Goal: Transaction & Acquisition: Purchase product/service

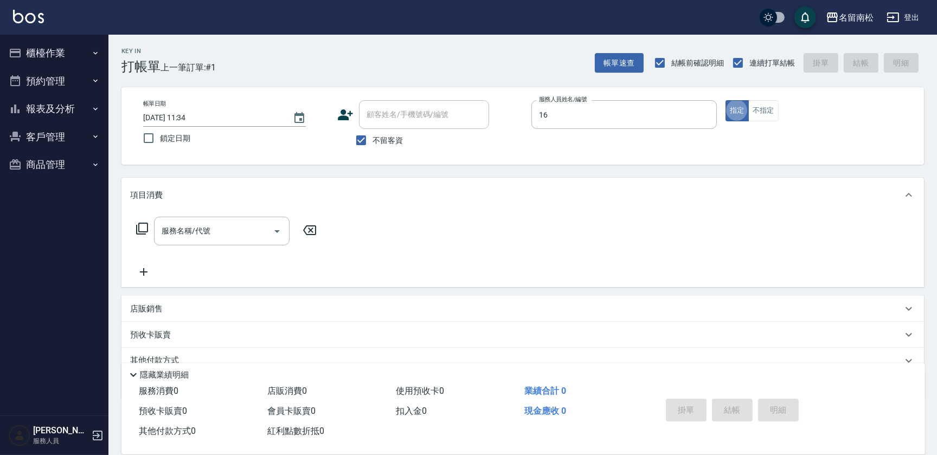
type input "支援-16"
type button "true"
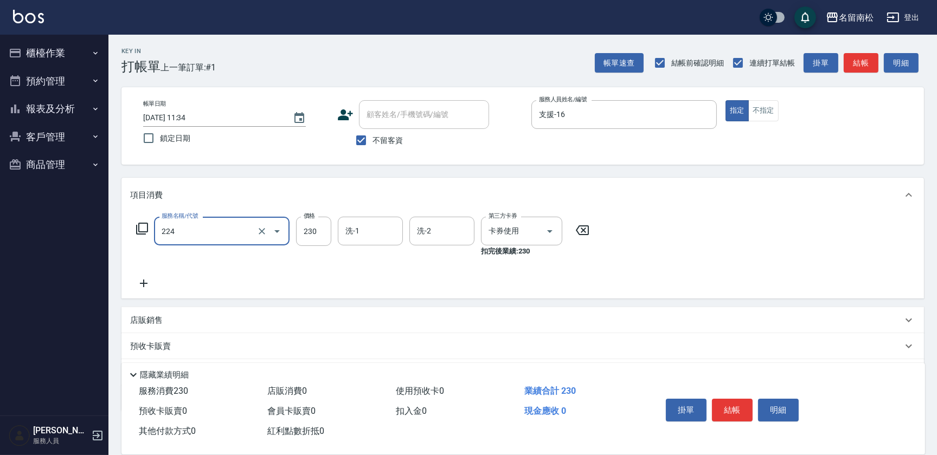
type input "洗髮(卡)230(224)"
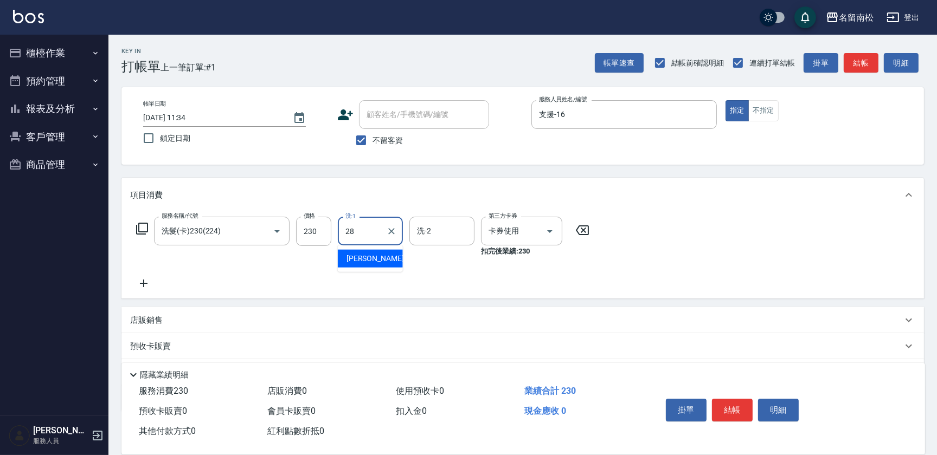
type input "[PERSON_NAME]-28"
click at [717, 407] on button "結帳" at bounding box center [732, 410] width 41 height 23
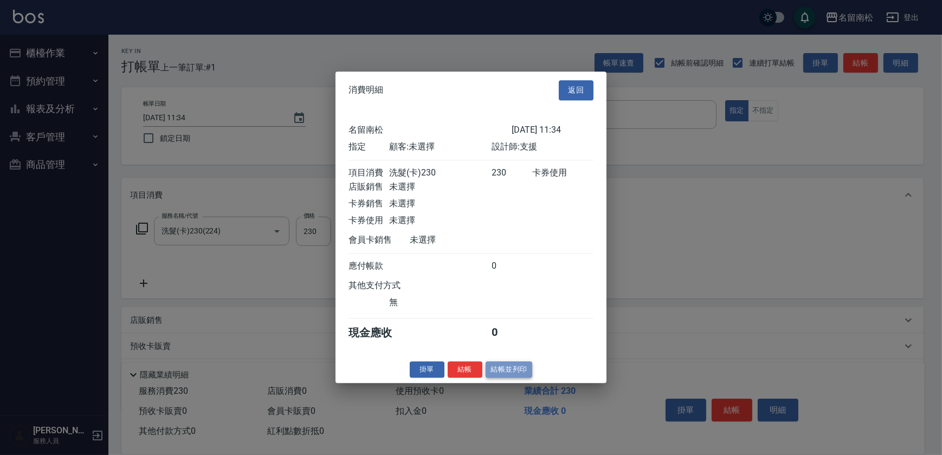
click at [519, 369] on button "結帳並列印" at bounding box center [509, 370] width 47 height 17
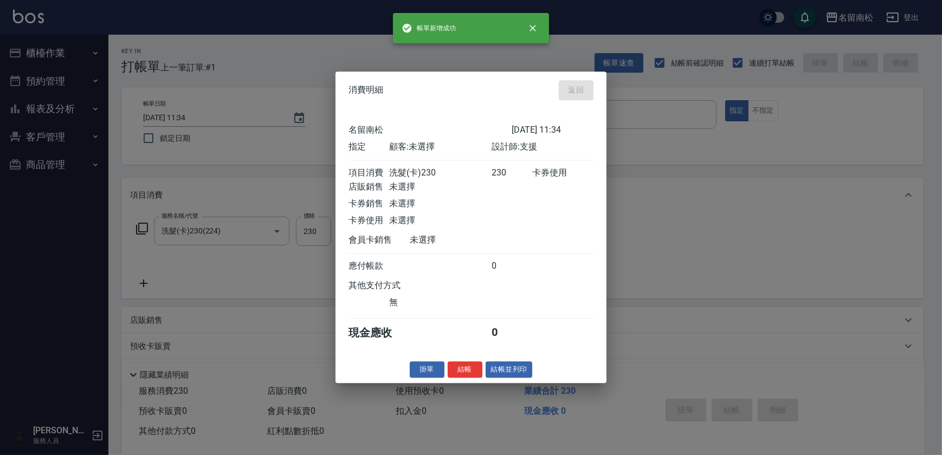
type input "[DATE] 13:09"
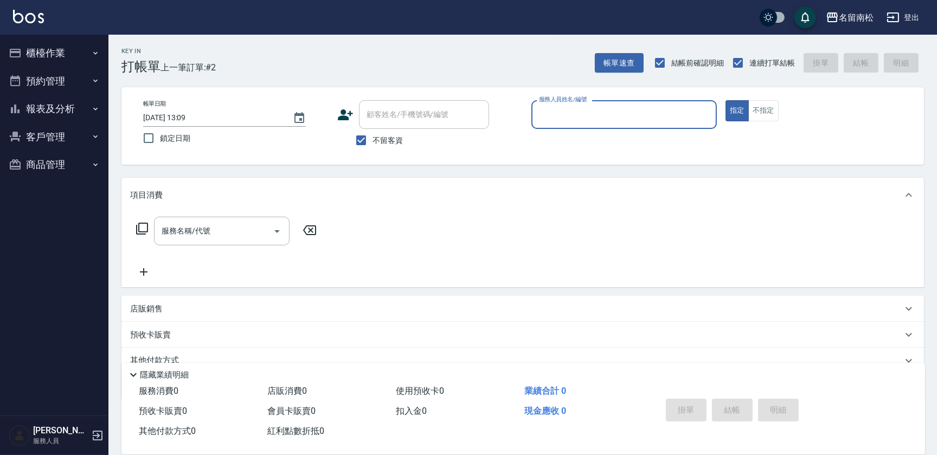
click at [582, 117] on div "服務人員姓名/編號 服務人員姓名/編號" at bounding box center [623, 114] width 185 height 29
type input "支援-16"
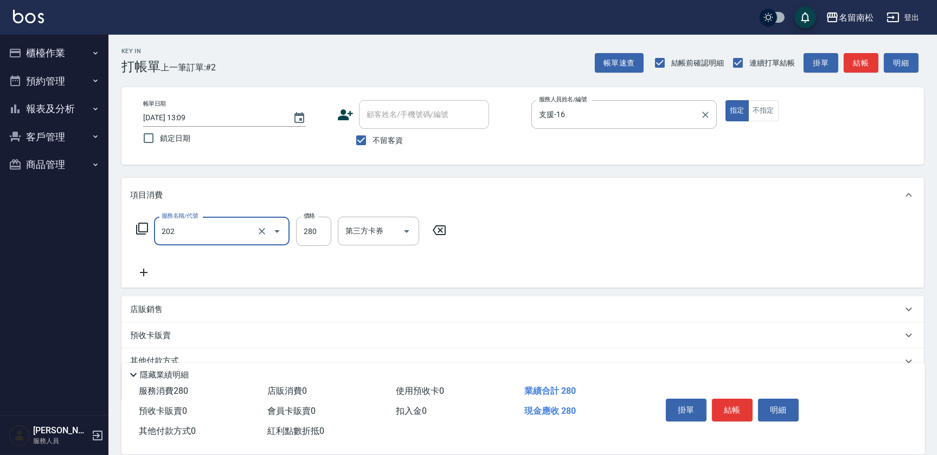
type input "洗髮[280](202)"
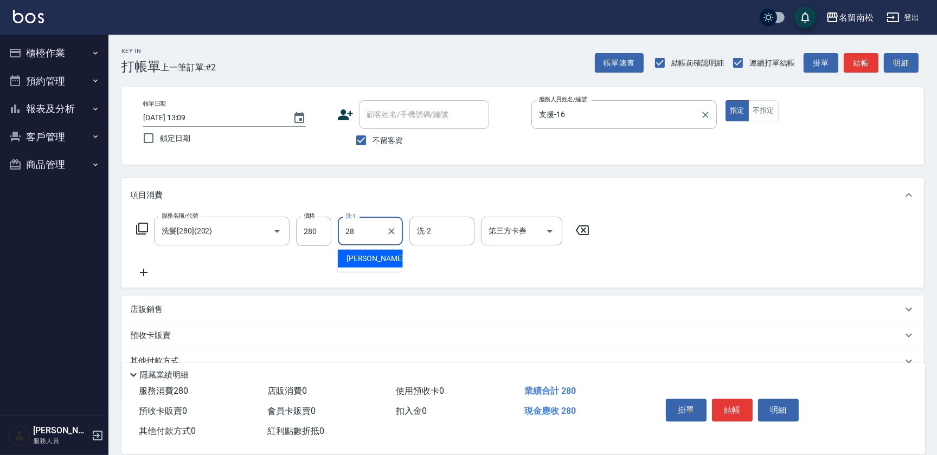
type input "[PERSON_NAME]-28"
click at [771, 115] on button "不指定" at bounding box center [763, 110] width 30 height 21
click at [738, 403] on button "結帳" at bounding box center [732, 410] width 41 height 23
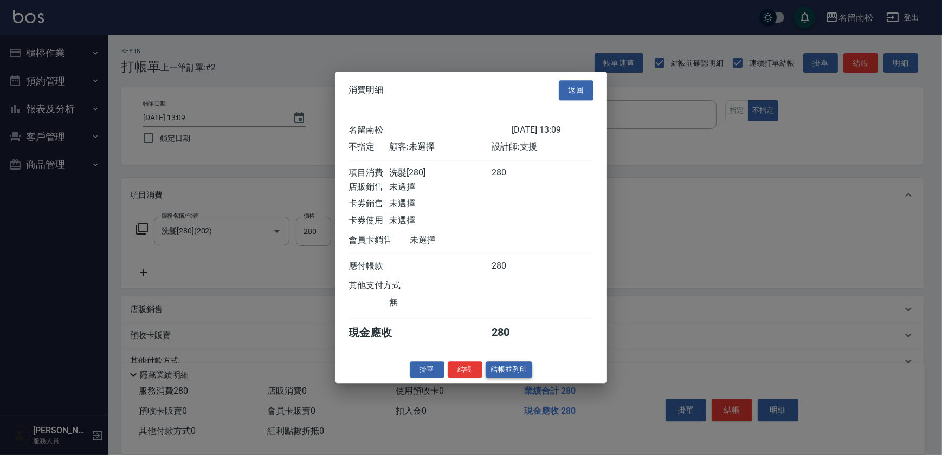
click at [504, 378] on button "結帳並列印" at bounding box center [509, 370] width 47 height 17
